Goal: Task Accomplishment & Management: Complete application form

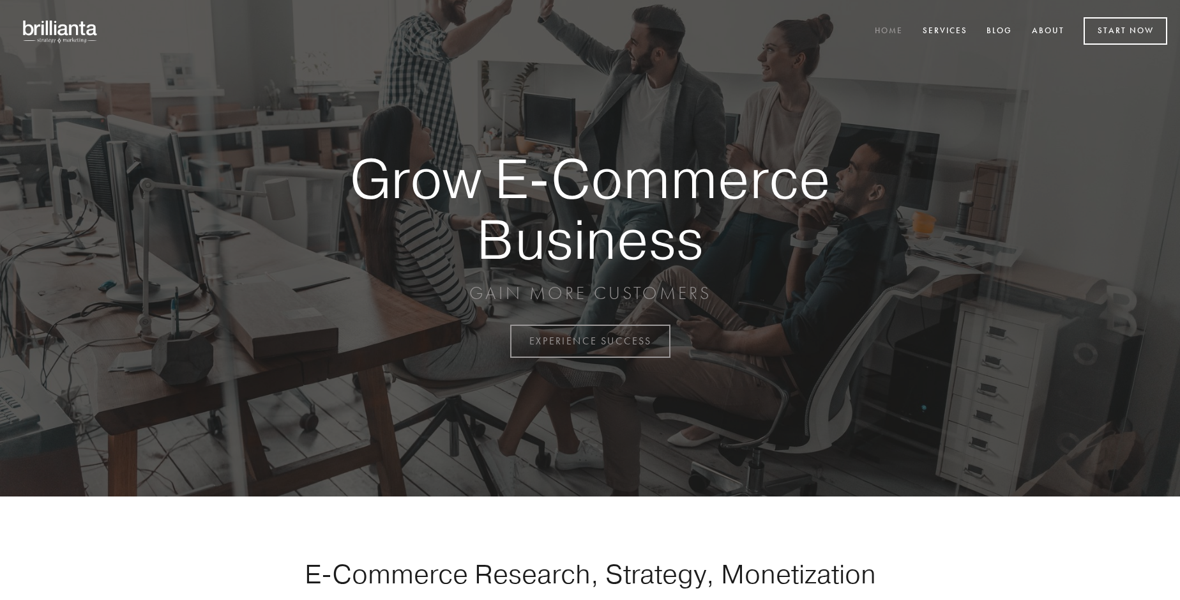
scroll to position [3348, 0]
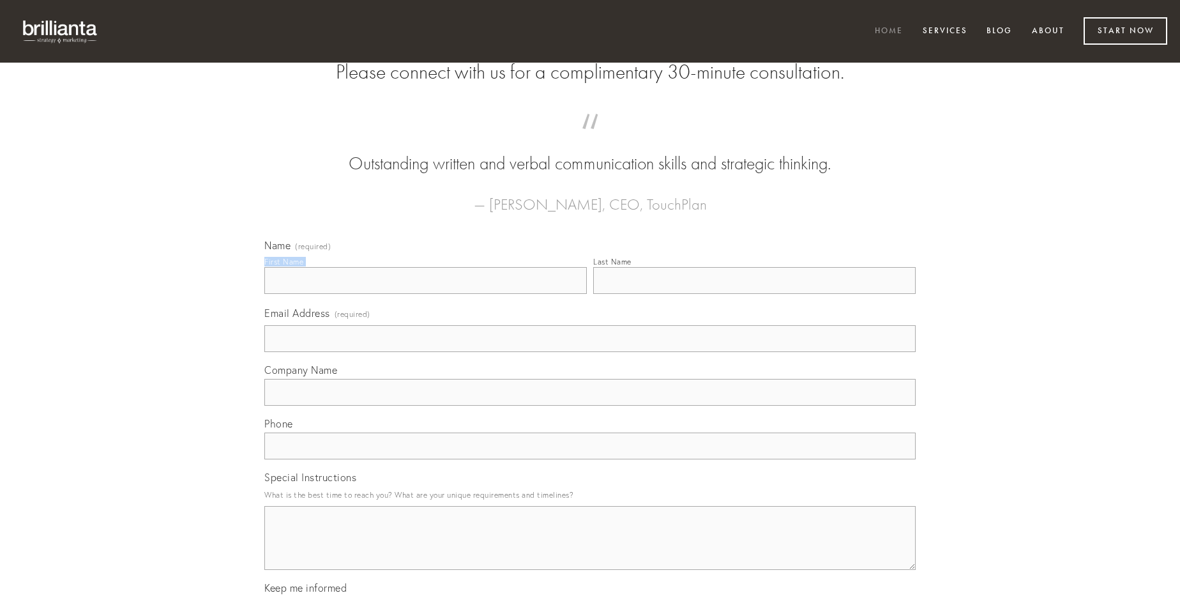
type input "[PERSON_NAME]"
click at [754, 294] on input "Last Name" at bounding box center [754, 280] width 323 height 27
type input "[PERSON_NAME]"
click at [590, 352] on input "Email Address (required)" at bounding box center [589, 338] width 651 height 27
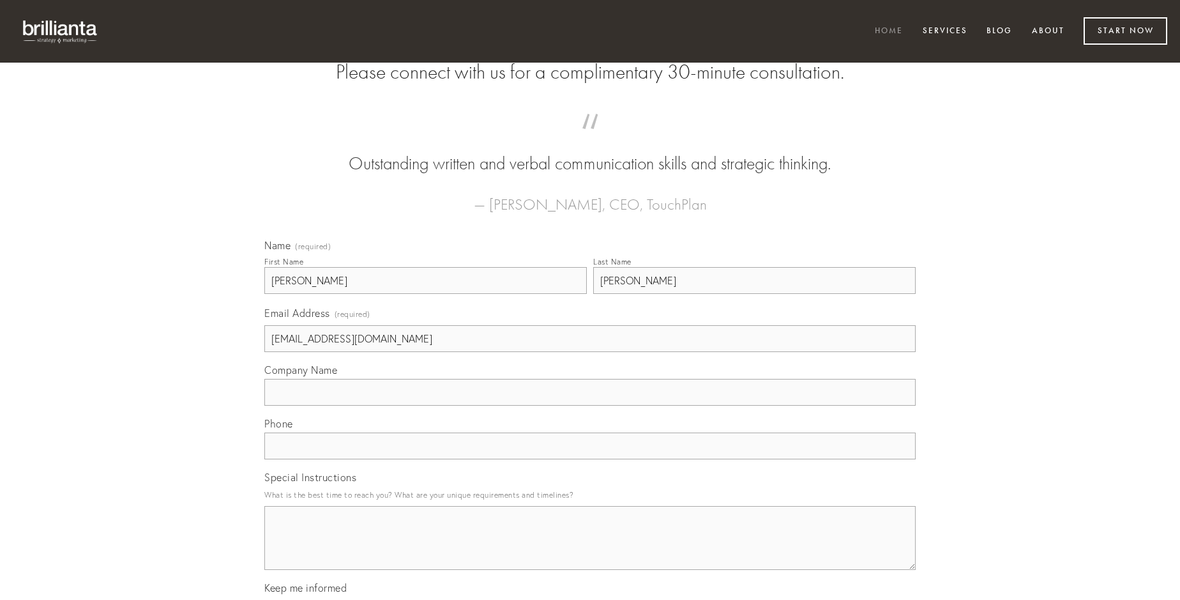
type input "[EMAIL_ADDRESS][DOMAIN_NAME]"
click at [590, 406] on input "Company Name" at bounding box center [589, 392] width 651 height 27
type input "spiritus"
click at [590, 459] on input "text" at bounding box center [589, 445] width 651 height 27
click at [590, 549] on textarea "Special Instructions" at bounding box center [589, 538] width 651 height 64
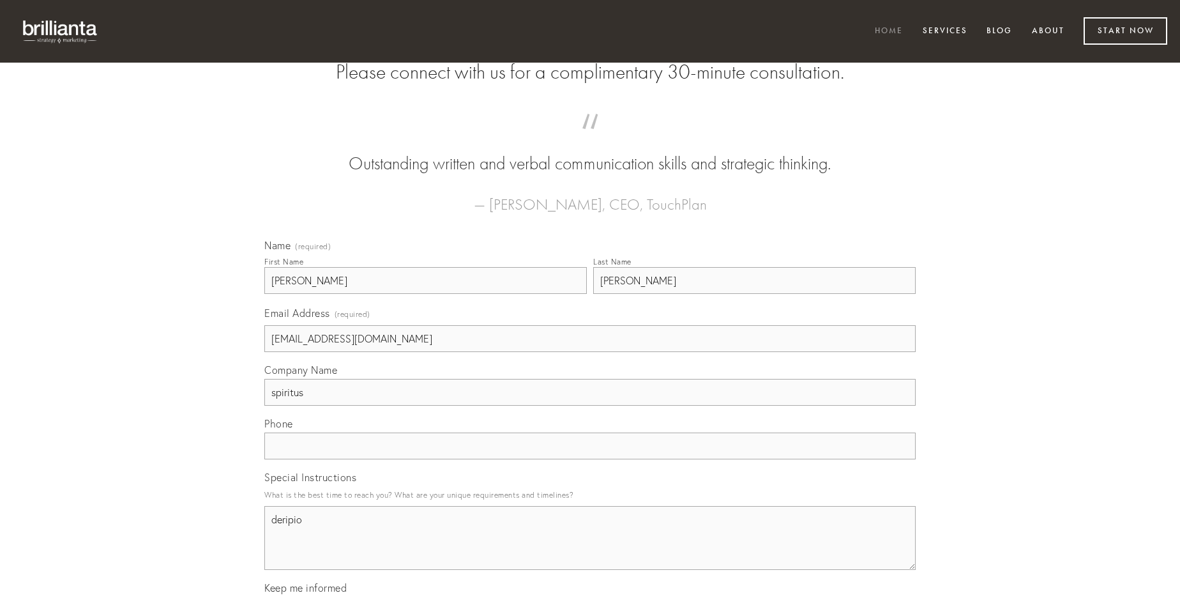
type textarea "deripio"
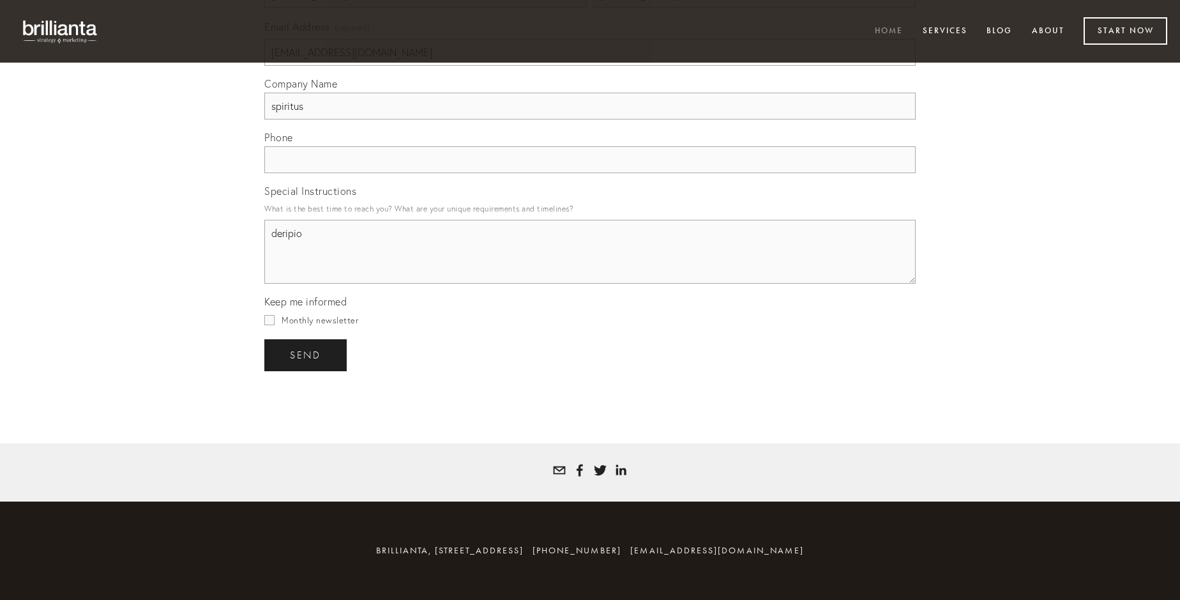
click at [307, 354] on span "send" at bounding box center [305, 354] width 31 height 11
